Goal: Task Accomplishment & Management: Use online tool/utility

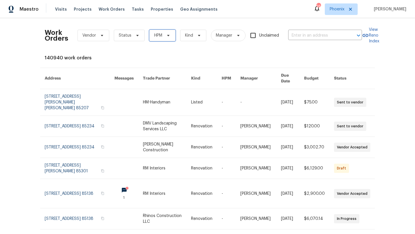
click at [160, 39] on span "HPM" at bounding box center [162, 36] width 26 height 12
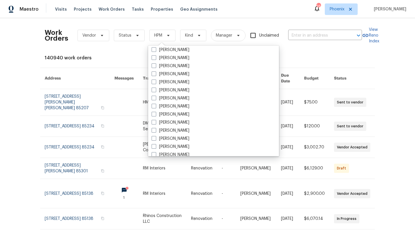
scroll to position [345, 0]
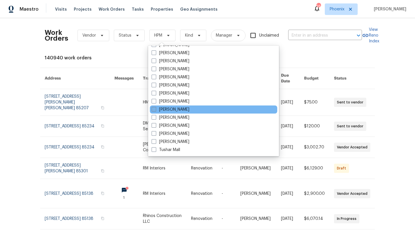
click at [156, 108] on label "[PERSON_NAME]" at bounding box center [170, 110] width 38 height 6
click at [155, 108] on input "[PERSON_NAME]" at bounding box center [153, 109] width 4 height 4
checkbox input "true"
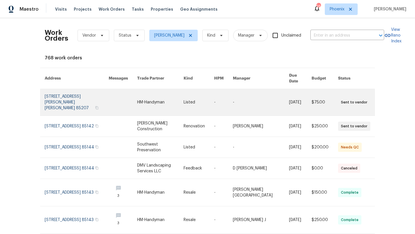
click at [85, 90] on link at bounding box center [77, 102] width 64 height 26
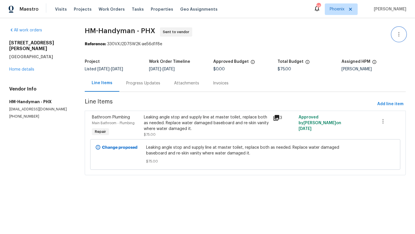
click at [402, 33] on icon "button" at bounding box center [398, 34] width 7 height 7
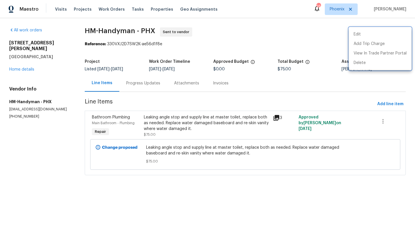
click at [302, 35] on div at bounding box center [207, 117] width 415 height 234
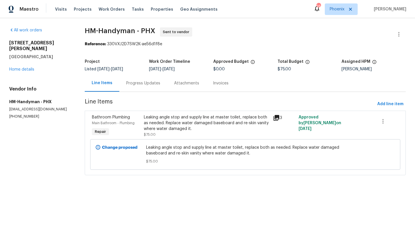
click at [151, 84] on div "Progress Updates" at bounding box center [143, 83] width 34 height 6
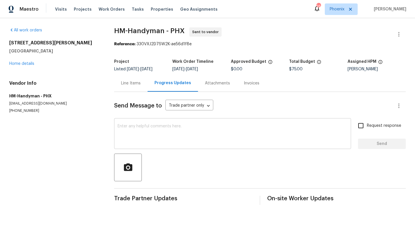
click at [152, 133] on textarea at bounding box center [232, 134] width 230 height 20
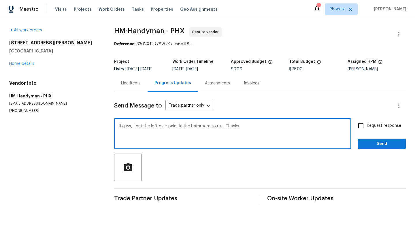
type textarea "Hi guys, I put the left over paint in the bathroom to use. Thanks"
click at [384, 145] on span "Send" at bounding box center [381, 143] width 39 height 7
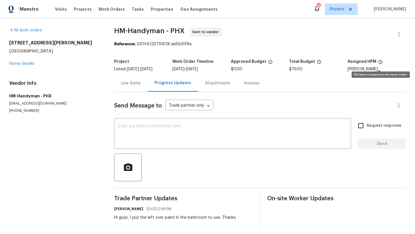
click at [379, 62] on icon at bounding box center [380, 62] width 5 height 5
click at [113, 10] on span "Work Orders" at bounding box center [111, 9] width 26 height 6
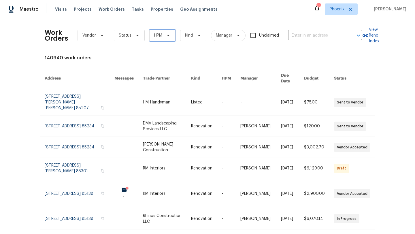
click at [164, 37] on span at bounding box center [167, 35] width 6 height 5
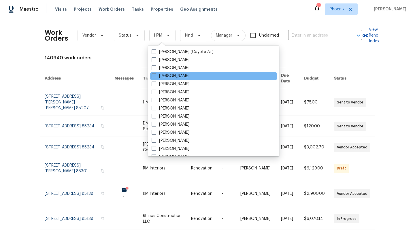
scroll to position [345, 0]
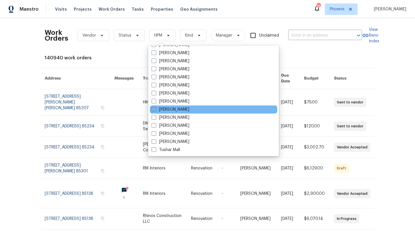
click at [156, 108] on span at bounding box center [153, 109] width 5 height 5
click at [155, 108] on input "[PERSON_NAME]" at bounding box center [153, 109] width 4 height 4
checkbox input "true"
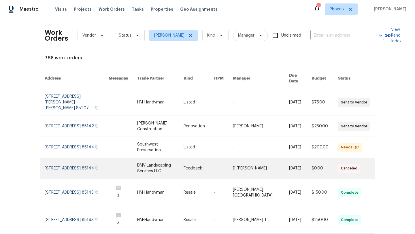
scroll to position [25, 0]
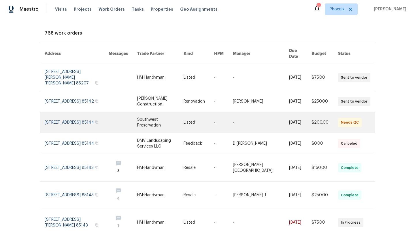
click at [86, 112] on link at bounding box center [77, 122] width 64 height 21
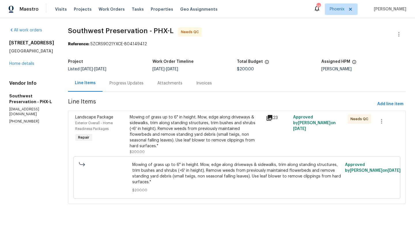
click at [172, 126] on div "Mowing of grass up to 6" in height. Mow, edge along driveways & sidewalks, trim…" at bounding box center [196, 131] width 133 height 35
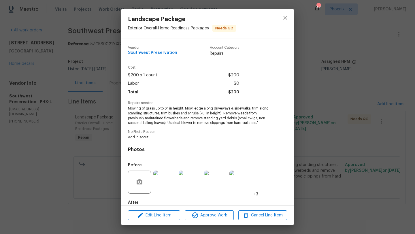
scroll to position [31, 0]
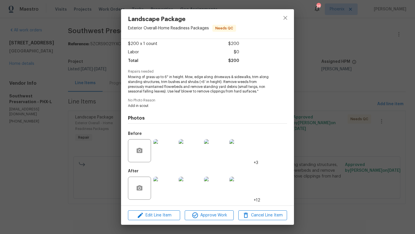
click at [171, 186] on img at bounding box center [164, 187] width 23 height 23
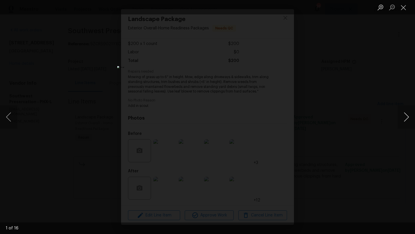
click at [406, 118] on button "Next image" at bounding box center [405, 116] width 17 height 23
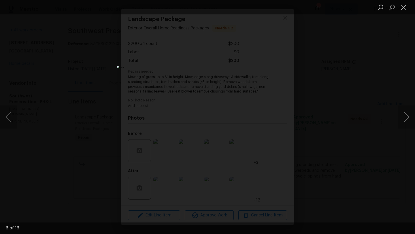
click at [406, 118] on button "Next image" at bounding box center [405, 116] width 17 height 23
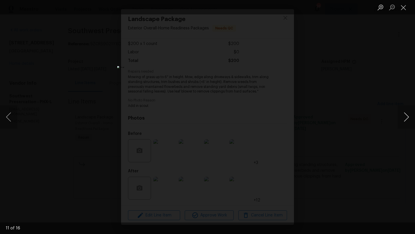
click at [406, 118] on button "Next image" at bounding box center [405, 116] width 17 height 23
click at [404, 9] on button "Close lightbox" at bounding box center [403, 7] width 12 height 10
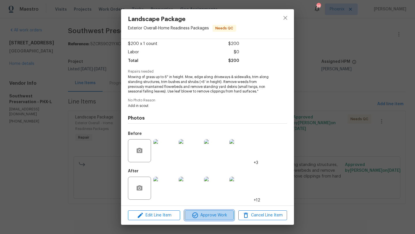
click at [206, 215] on span "Approve Work" at bounding box center [208, 215] width 45 height 7
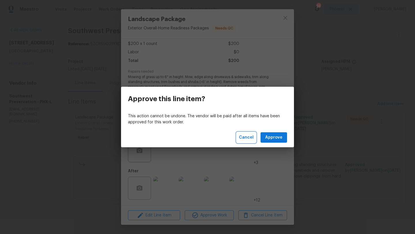
click at [248, 137] on span "Cancel" at bounding box center [246, 137] width 15 height 7
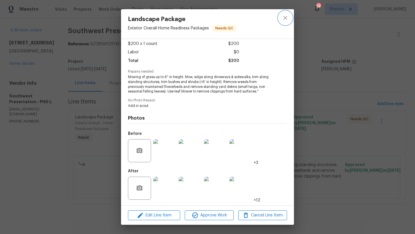
click at [286, 19] on icon "close" at bounding box center [285, 18] width 4 height 4
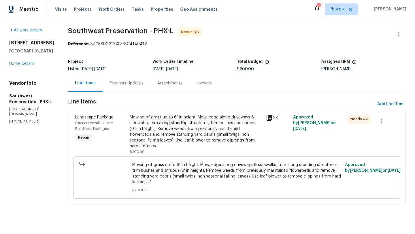
click at [138, 122] on div "Mowing of grass up to 6" in height. Mow, edge along driveways & sidewalks, trim…" at bounding box center [196, 131] width 133 height 35
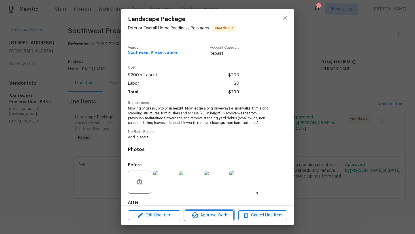
click at [215, 212] on span "Approve Work" at bounding box center [208, 215] width 45 height 7
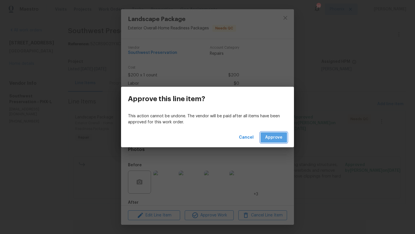
click at [276, 137] on span "Approve" at bounding box center [273, 137] width 17 height 7
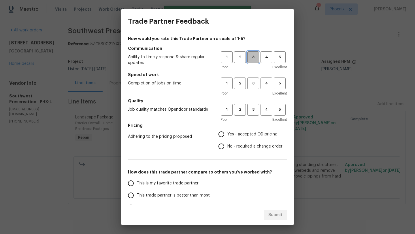
click at [256, 59] on span "3" at bounding box center [253, 57] width 11 height 7
click at [254, 87] on button "3" at bounding box center [253, 83] width 12 height 12
click at [254, 108] on span "3" at bounding box center [253, 109] width 11 height 7
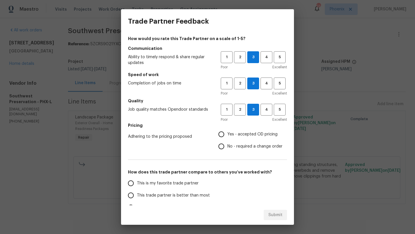
click at [222, 134] on input "Yes - accepted OD pricing" at bounding box center [221, 134] width 12 height 12
radio input "true"
click at [131, 197] on input "This trade partner is better than most" at bounding box center [131, 195] width 12 height 12
click at [277, 215] on span "Submit" at bounding box center [275, 214] width 14 height 7
radio input "true"
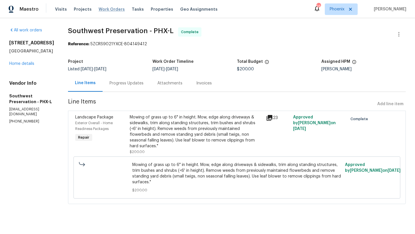
click at [110, 10] on span "Work Orders" at bounding box center [111, 9] width 26 height 6
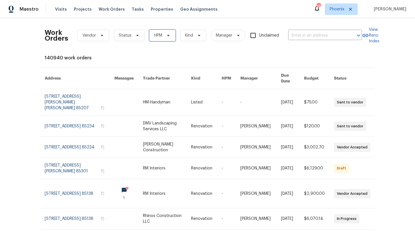
click at [163, 39] on span "HPM" at bounding box center [162, 36] width 26 height 12
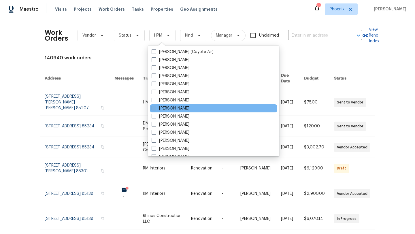
scroll to position [345, 0]
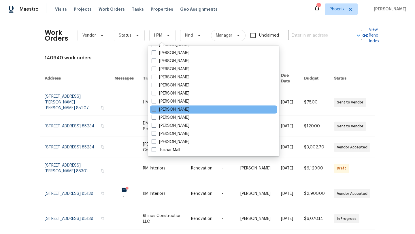
click at [153, 111] on span at bounding box center [153, 109] width 5 height 5
click at [153, 110] on input "[PERSON_NAME]" at bounding box center [153, 109] width 4 height 4
checkbox input "true"
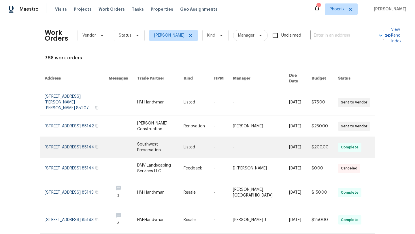
scroll to position [106, 0]
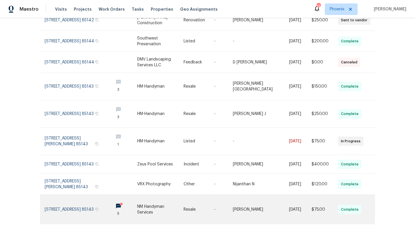
click at [123, 202] on icon at bounding box center [121, 204] width 4 height 4
click at [73, 195] on link at bounding box center [77, 209] width 64 height 29
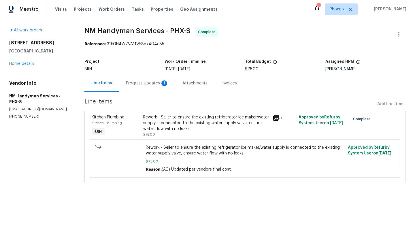
click at [150, 83] on div "Progress Updates 1" at bounding box center [147, 83] width 43 height 6
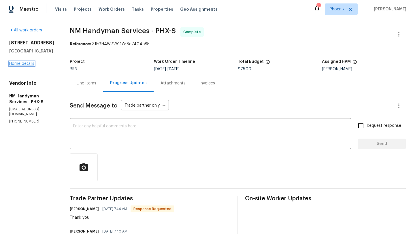
click at [29, 66] on link "Home details" at bounding box center [21, 64] width 25 height 4
